Goal: Information Seeking & Learning: Learn about a topic

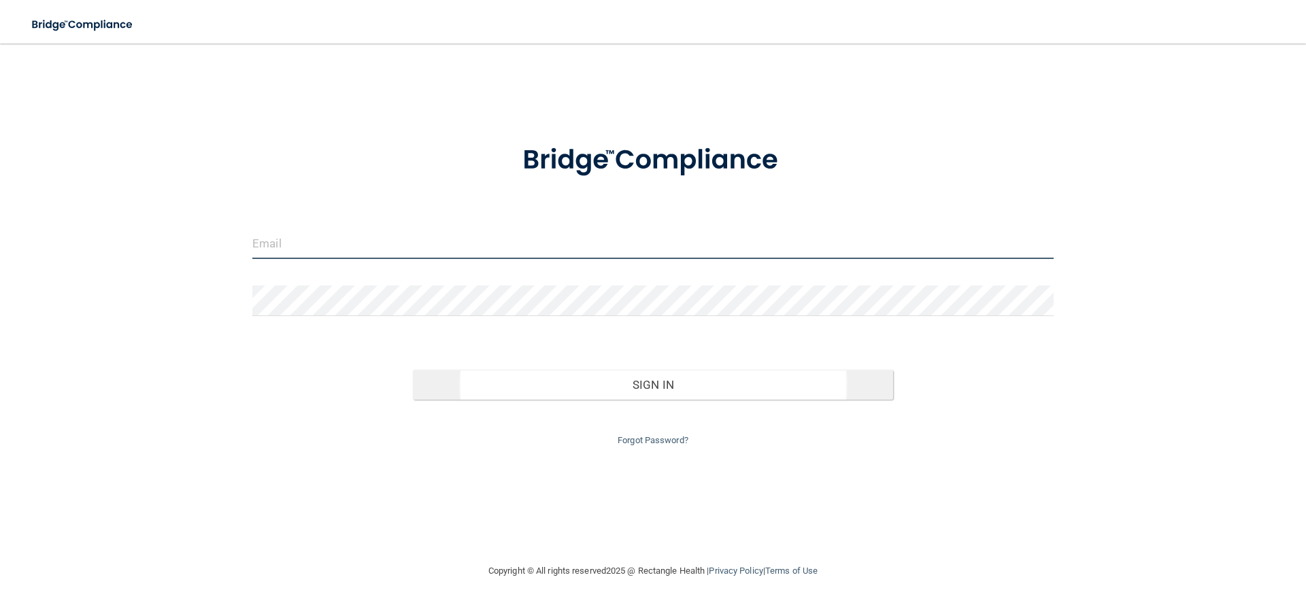
type input "[EMAIL_ADDRESS][DOMAIN_NAME]"
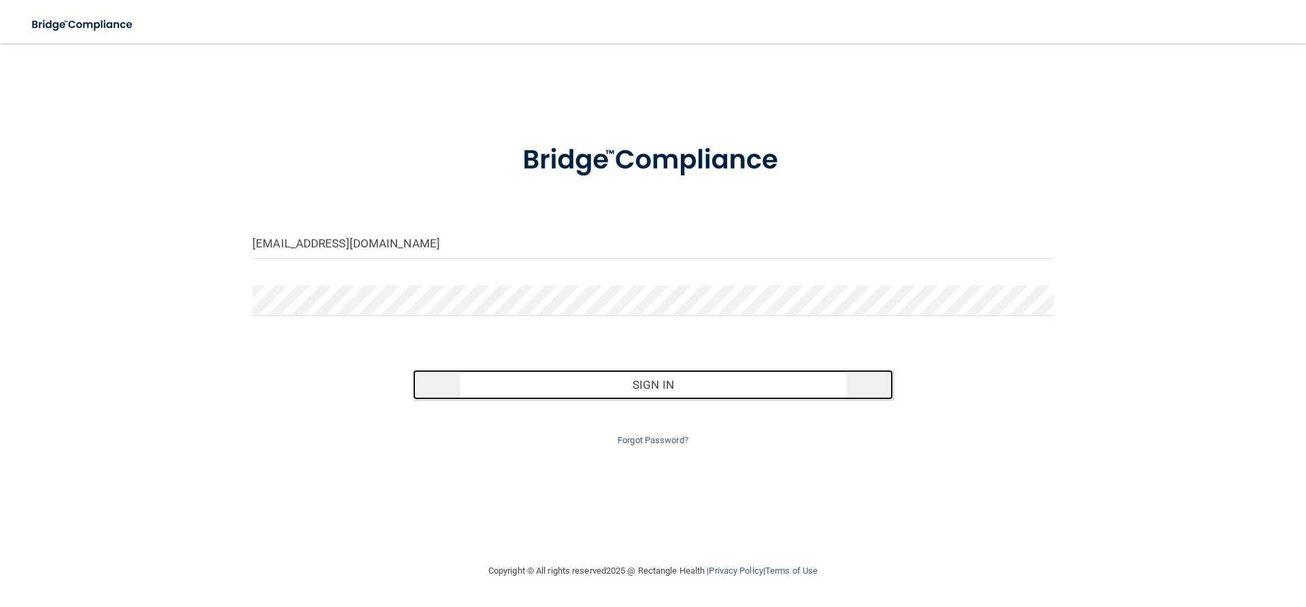
click at [622, 383] on button "Sign In" at bounding box center [653, 385] width 481 height 30
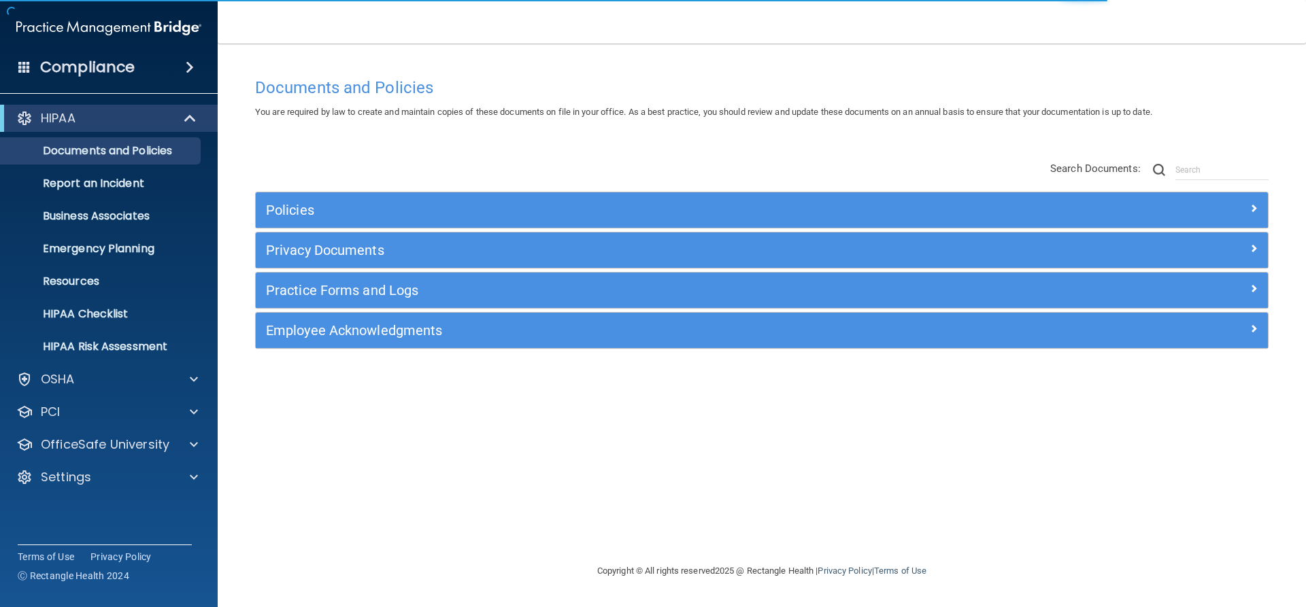
click at [1108, 395] on div "Documents and Policies You are required by law to create and maintain copies of…" at bounding box center [762, 317] width 1034 height 492
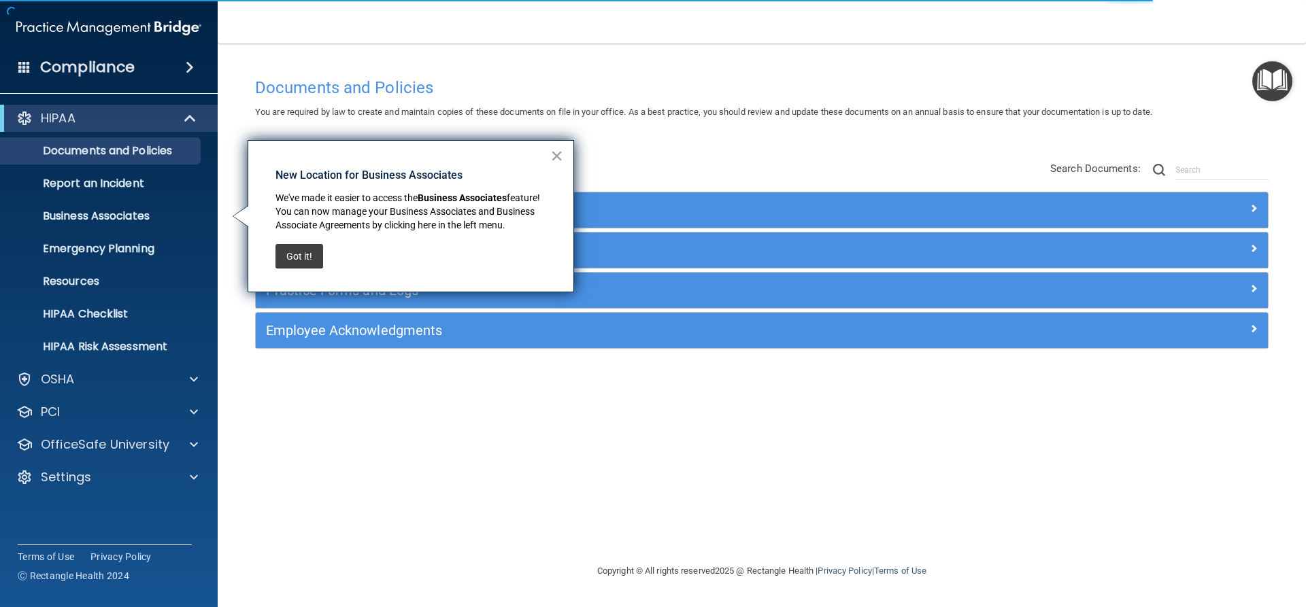
click at [941, 128] on div "Documents and Policies You are required by law to create and maintain copies of…" at bounding box center [762, 317] width 1034 height 492
click at [562, 156] on button "×" at bounding box center [556, 156] width 13 height 22
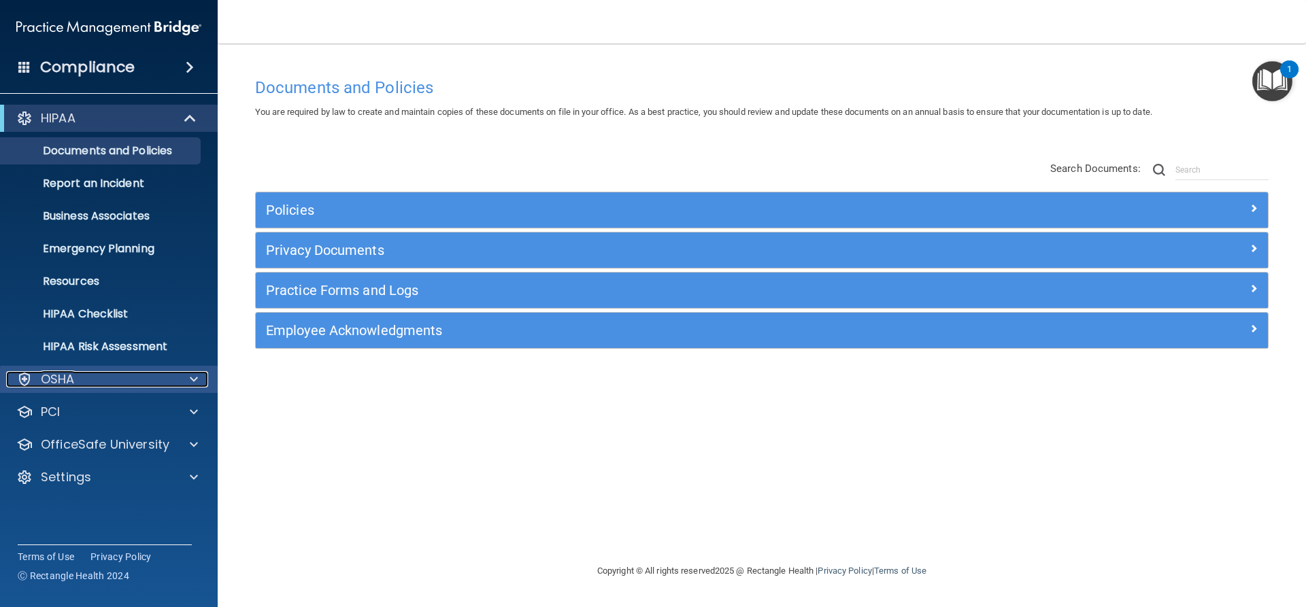
click at [188, 381] on div at bounding box center [192, 379] width 34 height 16
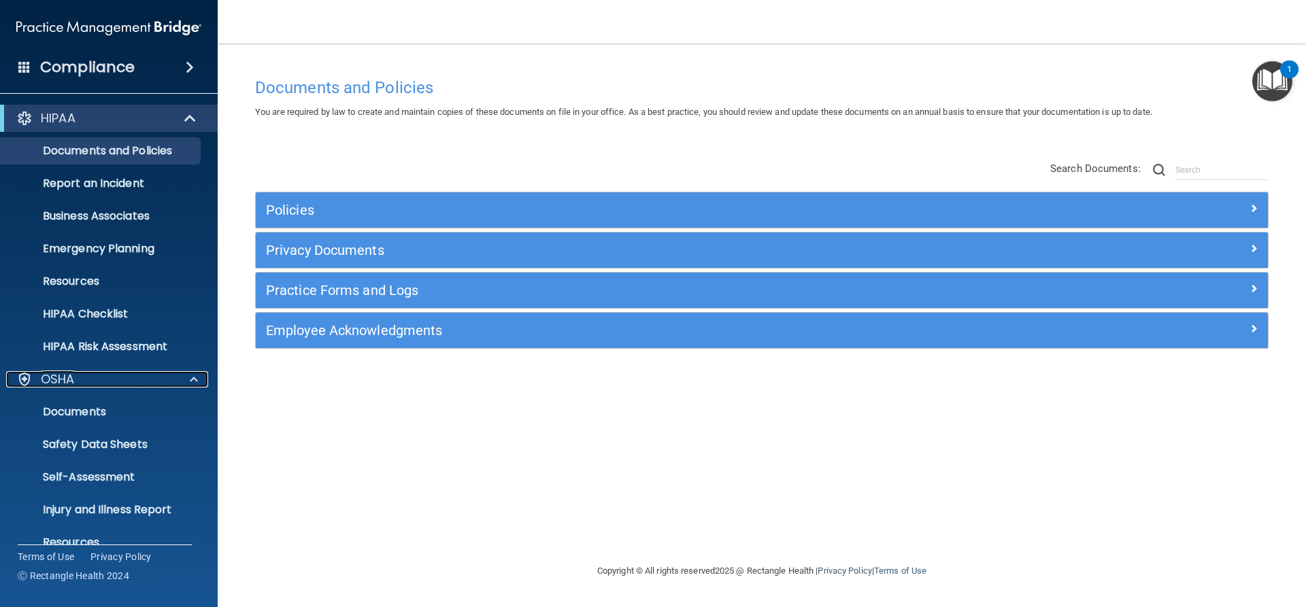
scroll to position [120, 0]
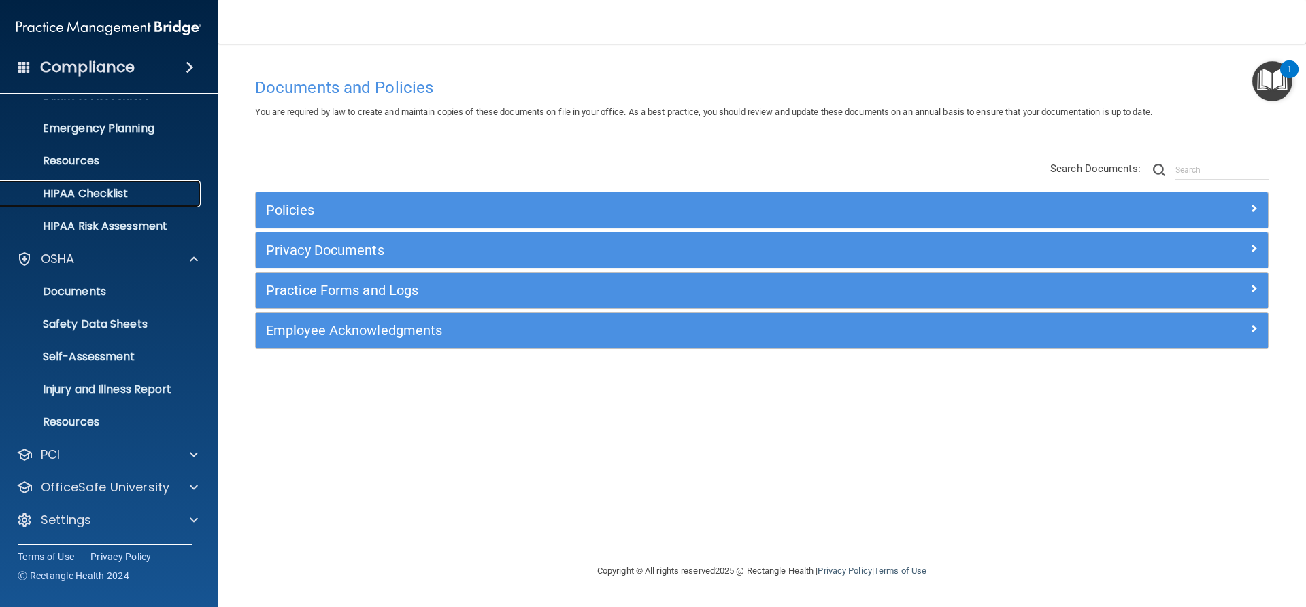
click at [115, 197] on p "HIPAA Checklist" at bounding box center [102, 194] width 186 height 14
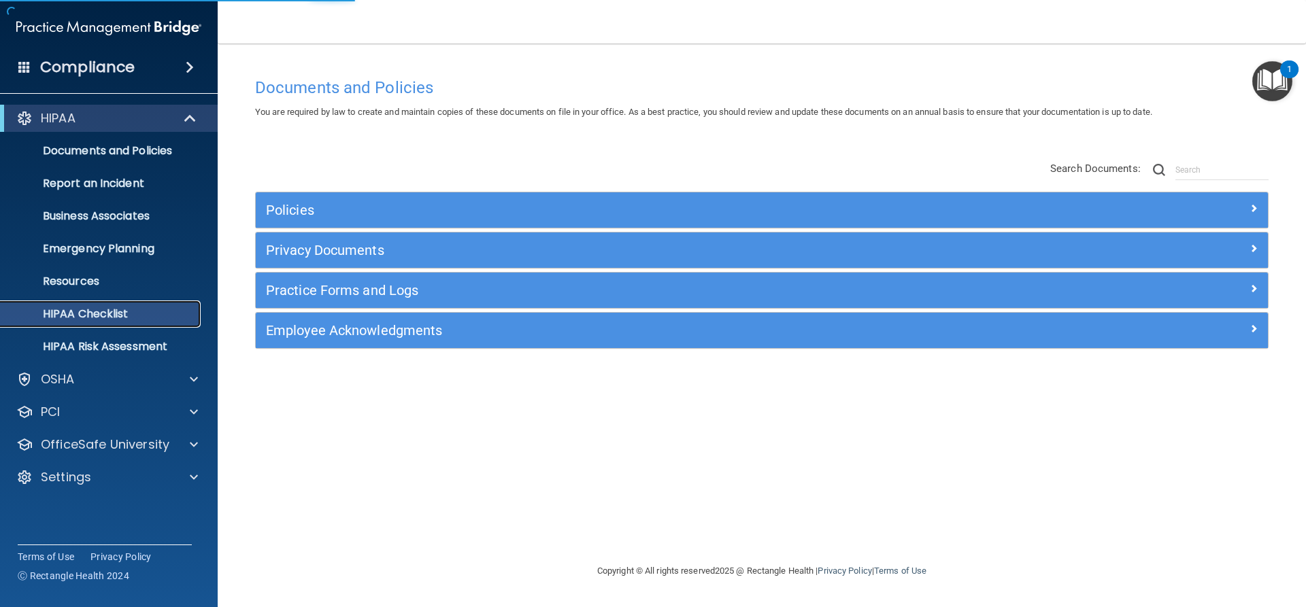
click at [119, 318] on p "HIPAA Checklist" at bounding box center [102, 314] width 186 height 14
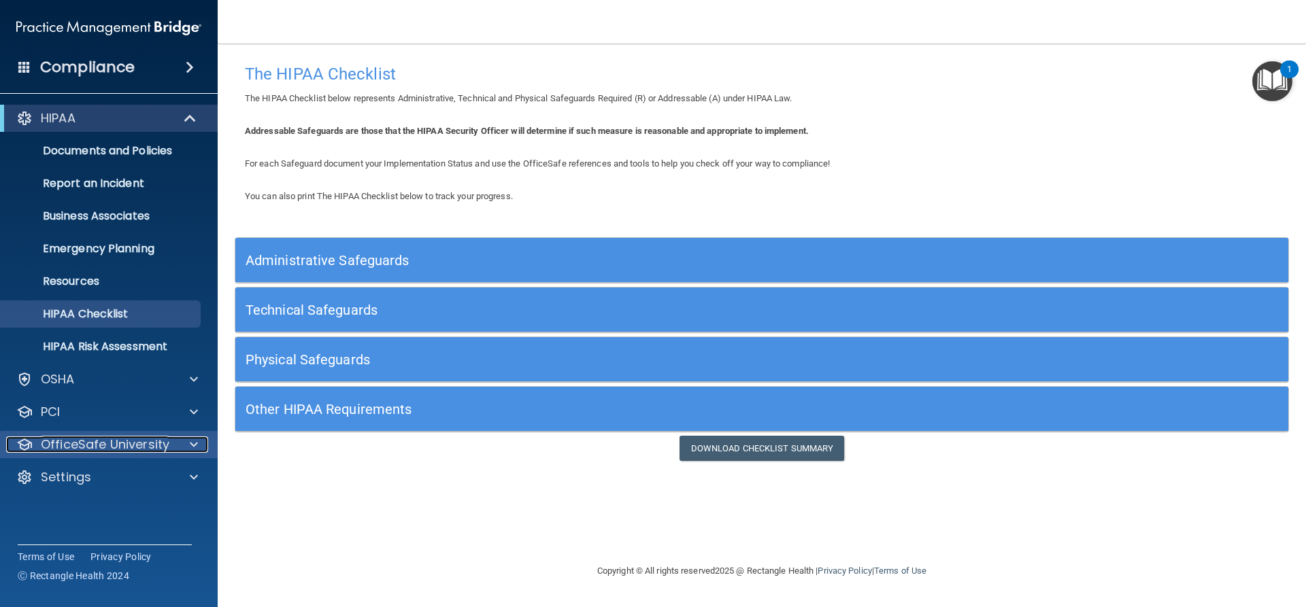
click at [191, 445] on span at bounding box center [194, 445] width 8 height 16
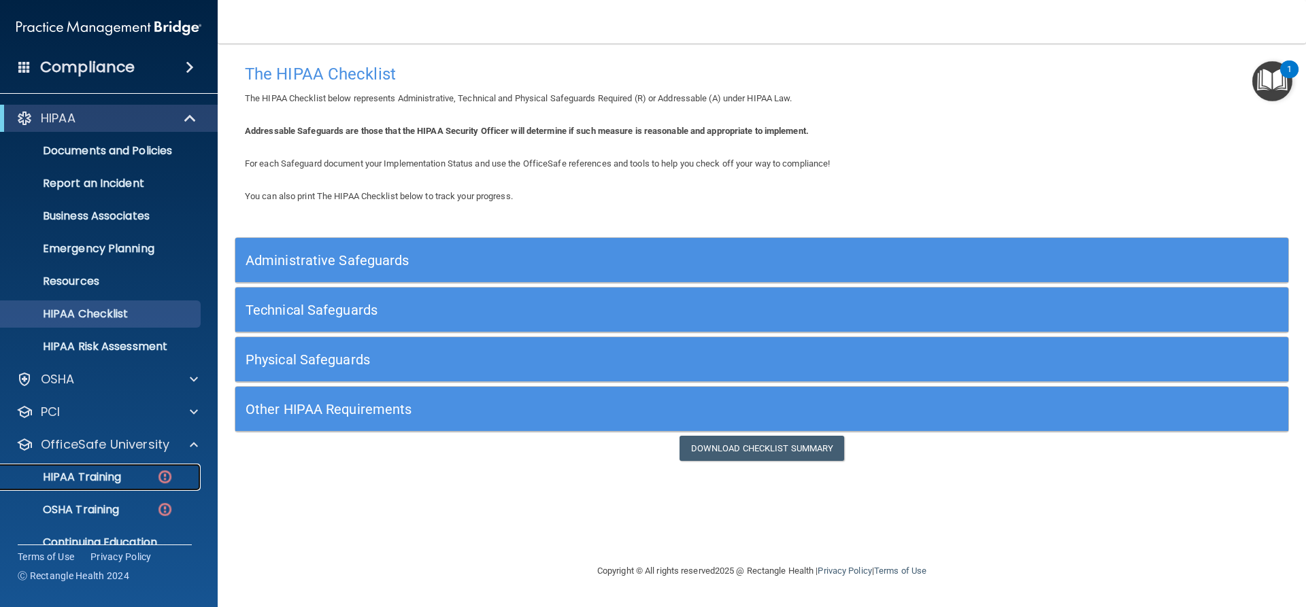
click at [113, 479] on p "HIPAA Training" at bounding box center [65, 478] width 112 height 14
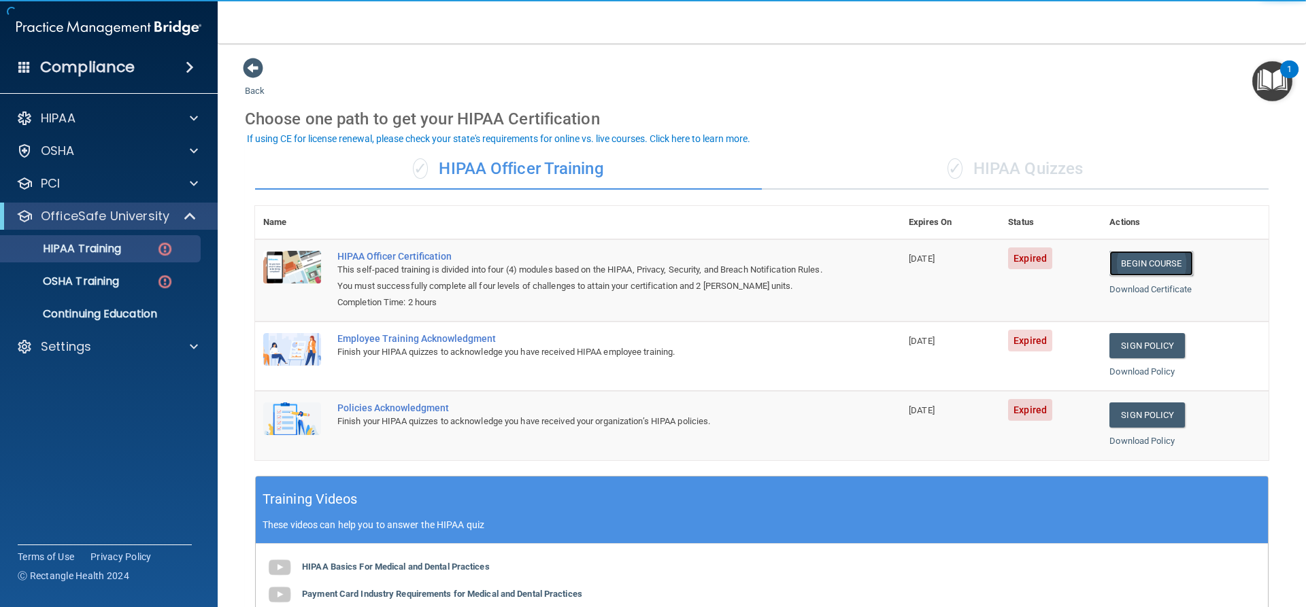
click at [1127, 267] on link "Begin Course" at bounding box center [1150, 263] width 83 height 25
